Goal: Transaction & Acquisition: Download file/media

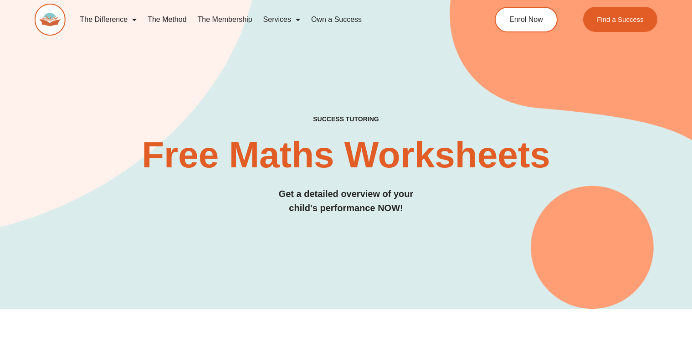
scroll to position [385, 0]
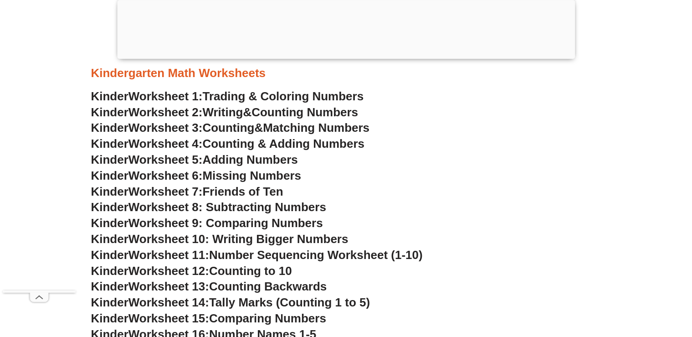
click at [271, 172] on span "Missing Numbers" at bounding box center [252, 176] width 99 height 14
click at [253, 192] on span "Friends of Ten" at bounding box center [243, 192] width 81 height 14
click at [186, 205] on span "Worksheet 8: Subtracting Numbers" at bounding box center [228, 207] width 198 height 14
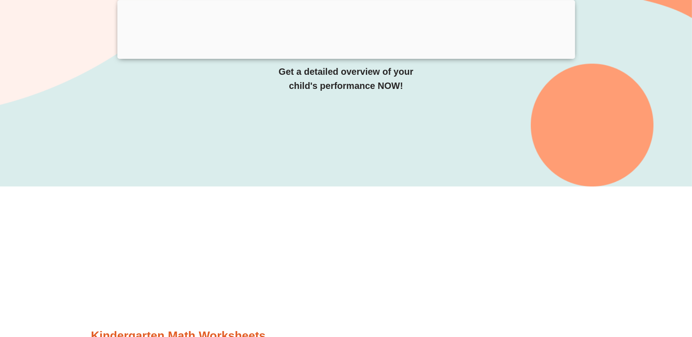
scroll to position [144, 0]
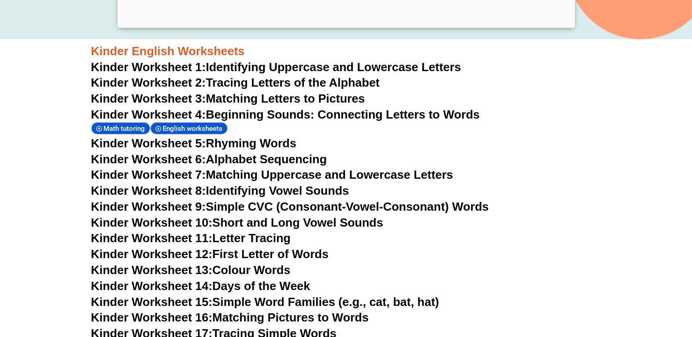
scroll to position [385, 0]
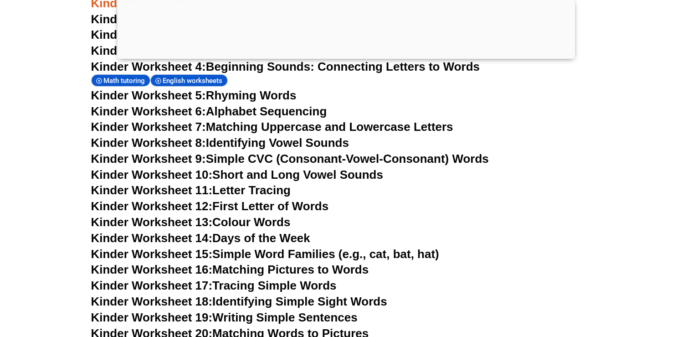
click at [237, 143] on link "Kinder Worksheet 8: Identifying Vowel Sounds" at bounding box center [220, 143] width 258 height 14
click at [198, 160] on span "Kinder Worksheet 9:" at bounding box center [148, 159] width 115 height 14
click at [236, 178] on link "Kinder Worksheet 10: Short and Long Vowel Sounds" at bounding box center [237, 175] width 293 height 14
